Goal: Task Accomplishment & Management: Use online tool/utility

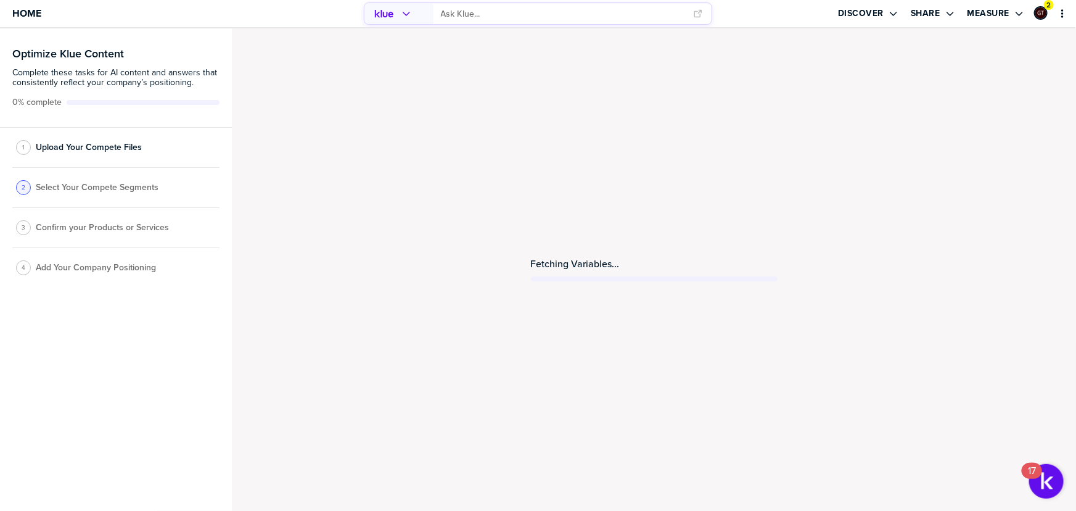
click at [986, 126] on div "Fetching Variables..." at bounding box center [654, 269] width 844 height 482
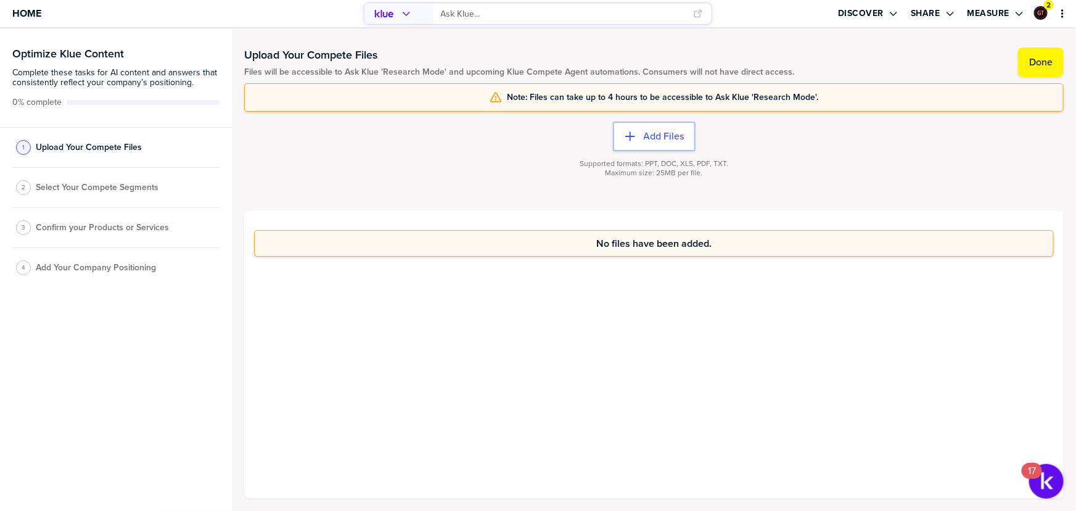
click at [547, 305] on div "No files have been added." at bounding box center [654, 354] width 820 height 288
click at [1048, 61] on label "Done" at bounding box center [1040, 62] width 23 height 12
click at [1048, 64] on label "Done" at bounding box center [1040, 62] width 23 height 12
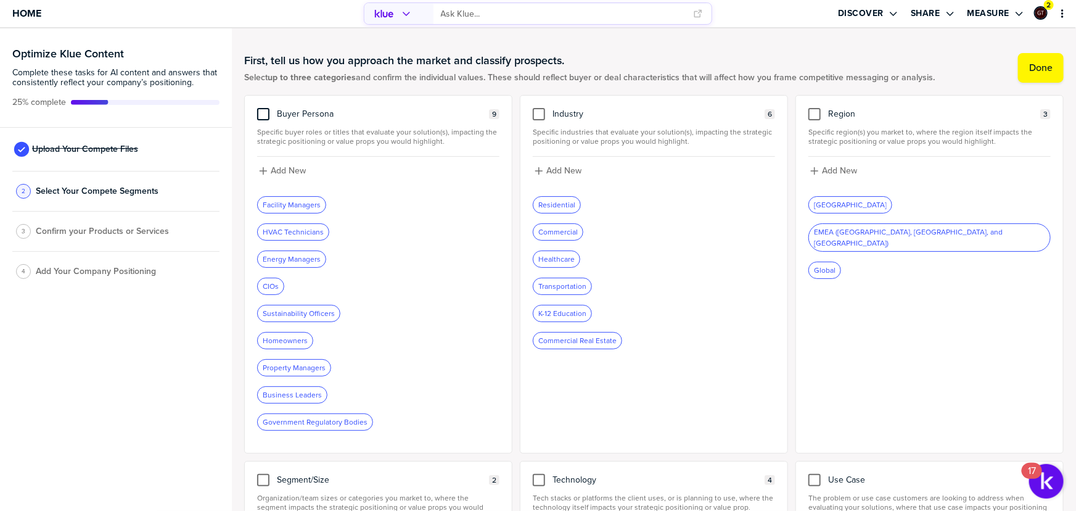
click at [262, 116] on div at bounding box center [263, 114] width 12 height 12
click at [263, 108] on input "checkbox" at bounding box center [263, 108] width 0 height 0
click at [536, 112] on div at bounding box center [539, 114] width 12 height 12
click at [539, 108] on input "checkbox" at bounding box center [539, 108] width 0 height 0
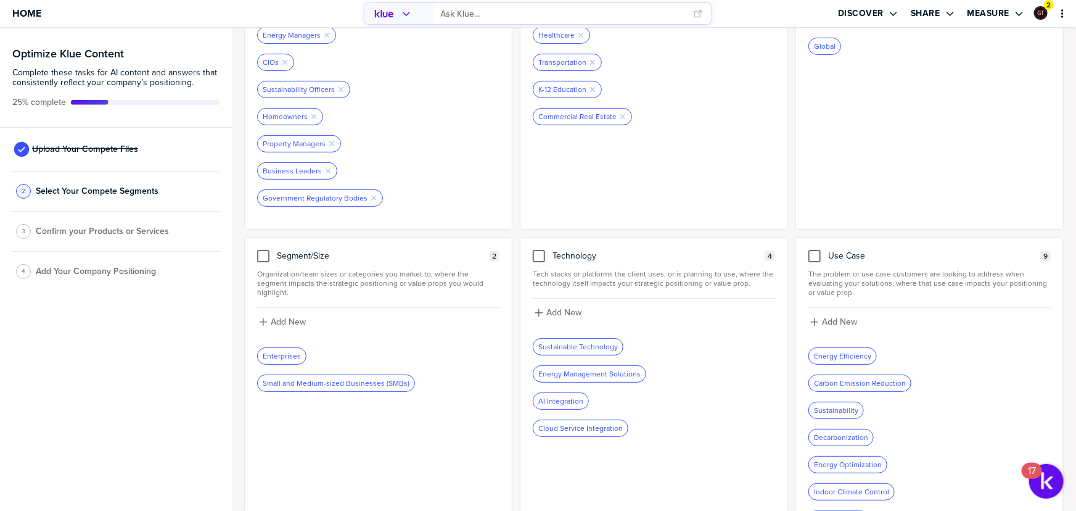
scroll to position [280, 0]
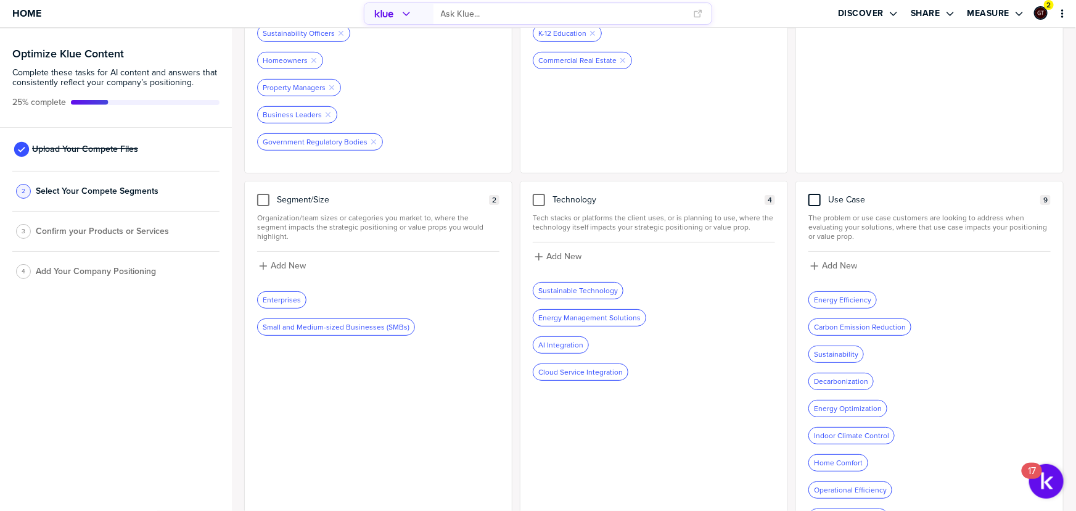
click at [812, 196] on div at bounding box center [815, 200] width 12 height 12
click at [815, 194] on input "checkbox" at bounding box center [815, 194] width 0 height 0
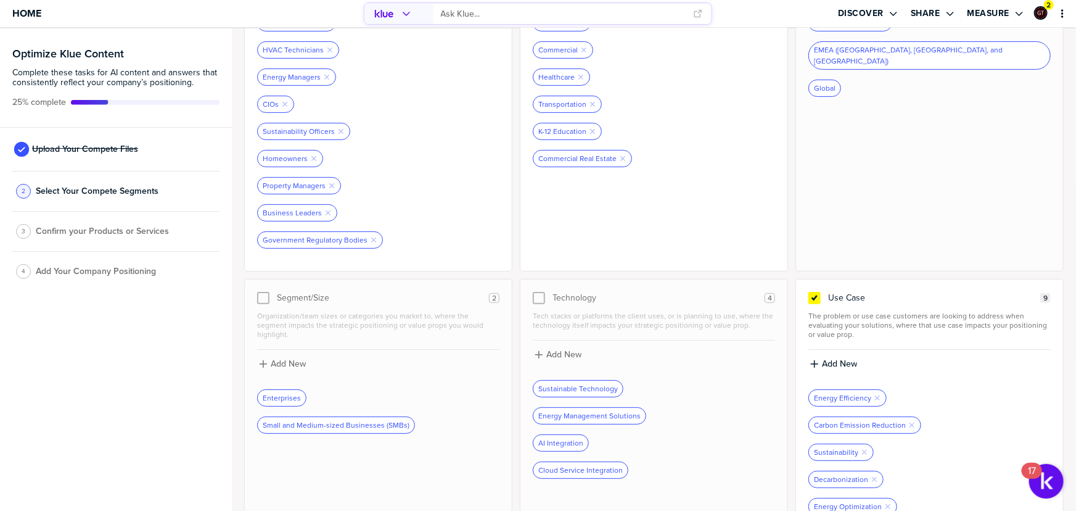
scroll to position [0, 0]
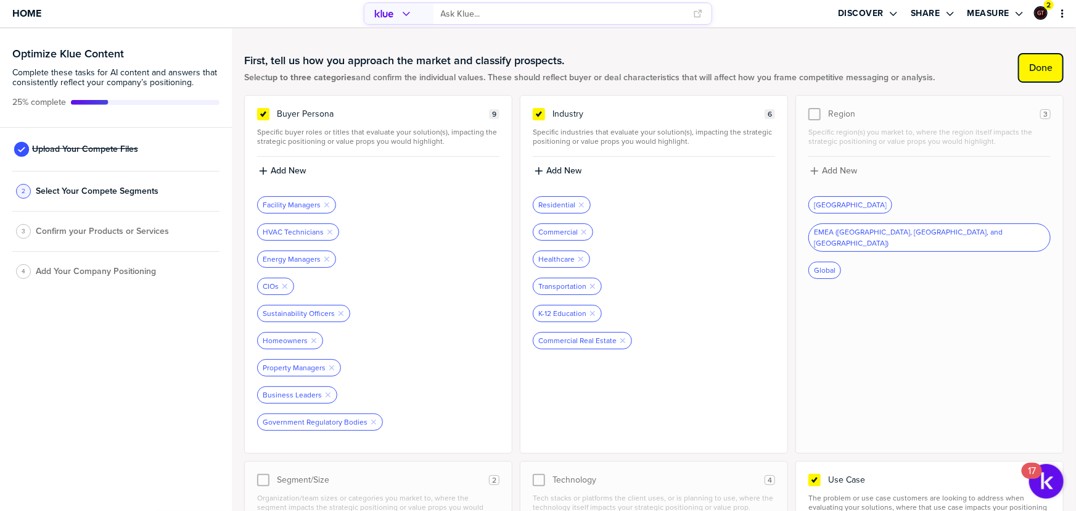
click at [1026, 75] on button "Done" at bounding box center [1041, 68] width 46 height 30
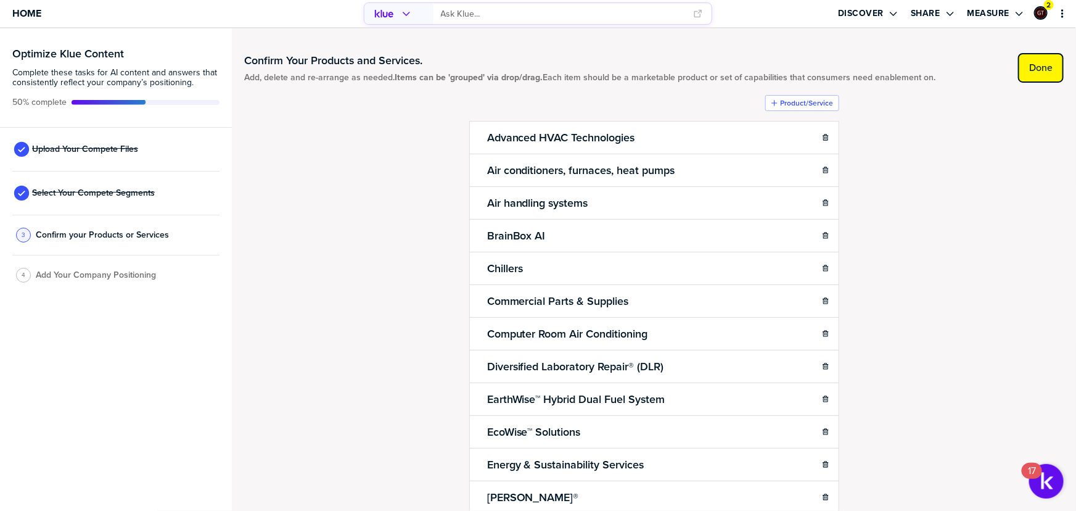
click at [1032, 64] on label "Done" at bounding box center [1040, 68] width 23 height 12
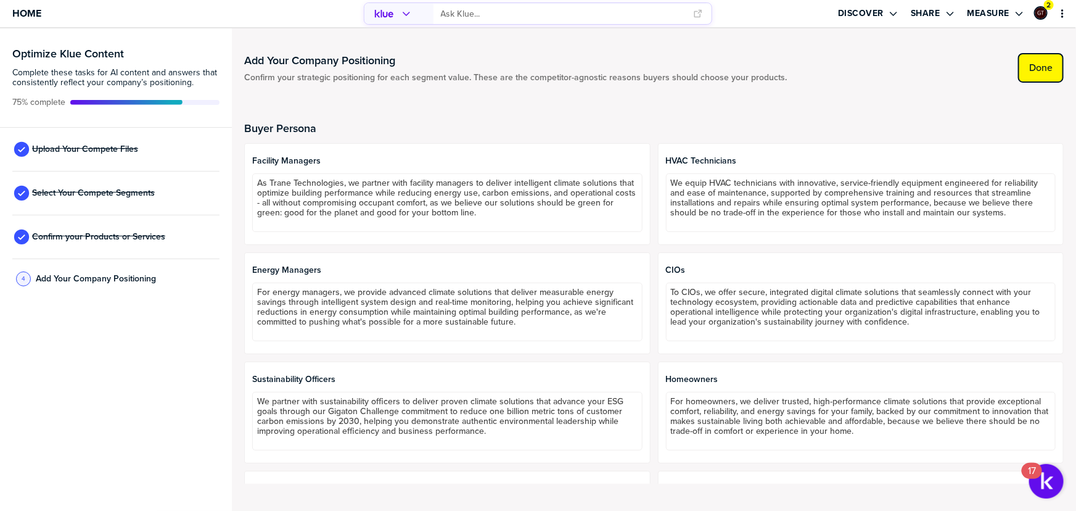
click at [1033, 72] on label "Done" at bounding box center [1040, 68] width 23 height 12
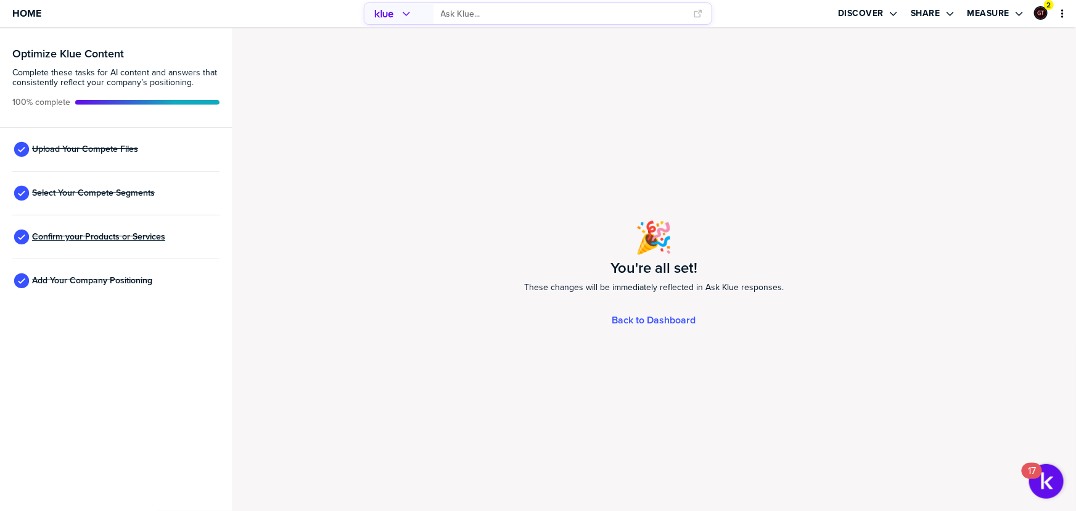
click at [110, 234] on span "Confirm your Products or Services" at bounding box center [98, 237] width 133 height 10
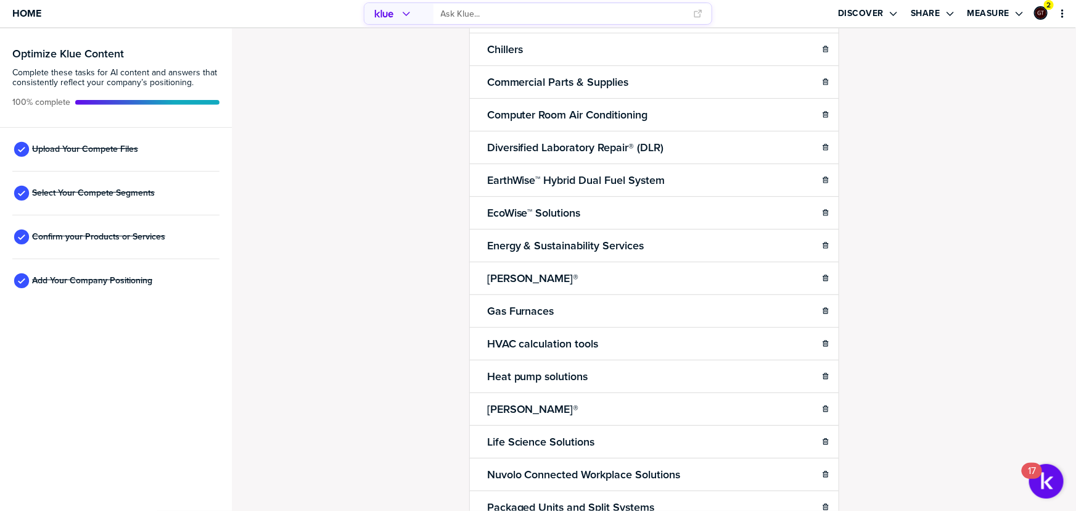
scroll to position [224, 0]
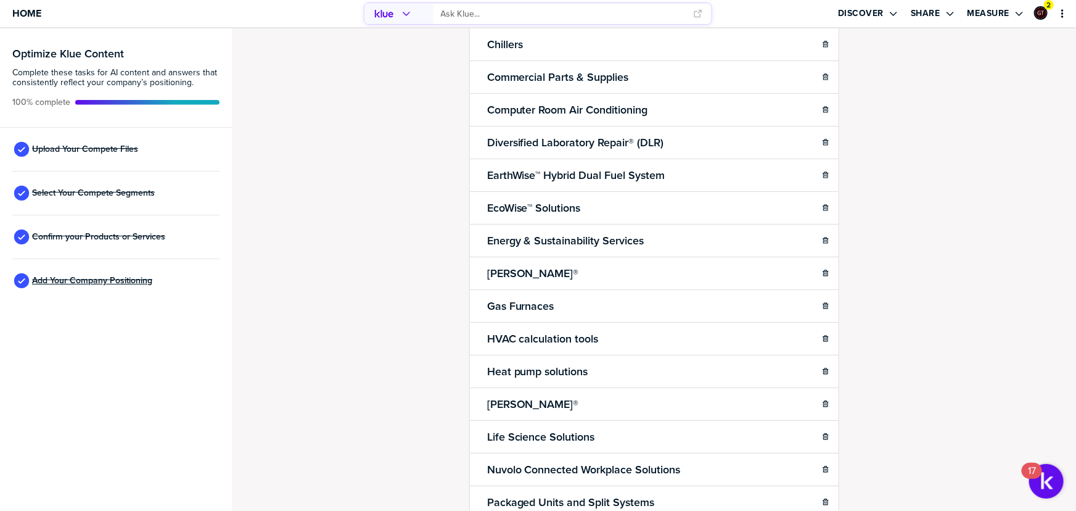
click at [109, 281] on span "Add Your Company Positioning" at bounding box center [92, 281] width 120 height 10
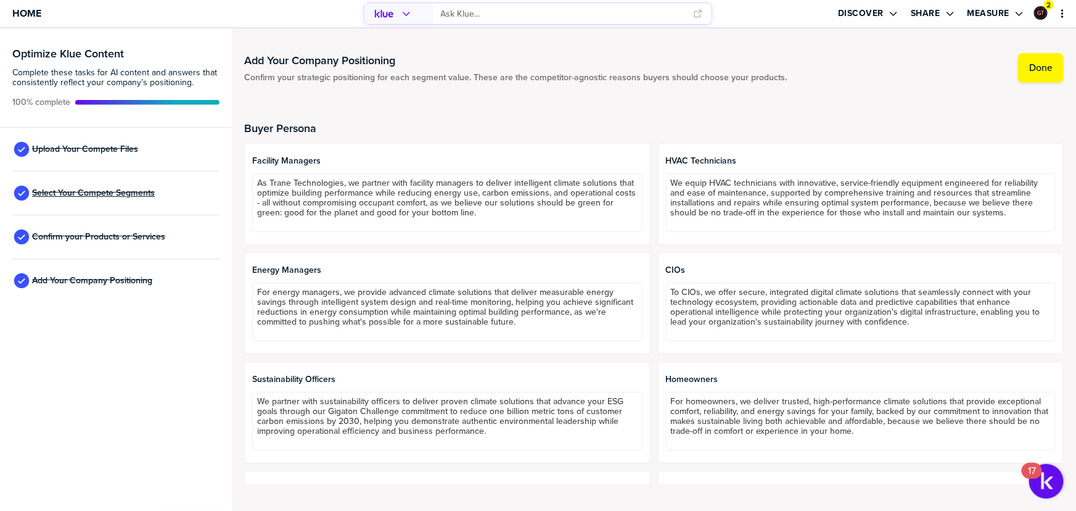
click at [73, 192] on span "Select Your Compete Segments" at bounding box center [93, 193] width 123 height 10
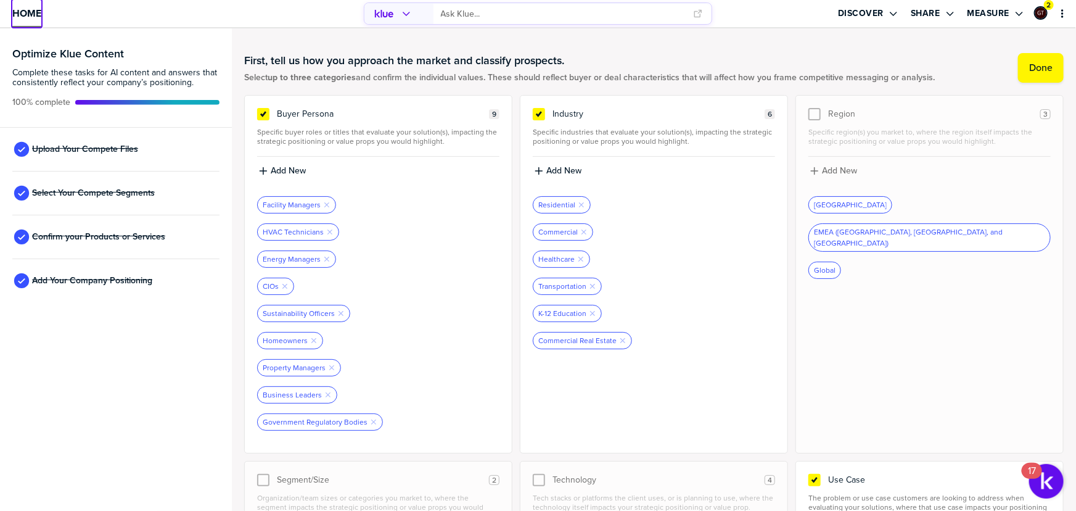
click at [33, 23] on link "Home" at bounding box center [26, 13] width 29 height 27
